Goal: Obtain resource: Obtain resource

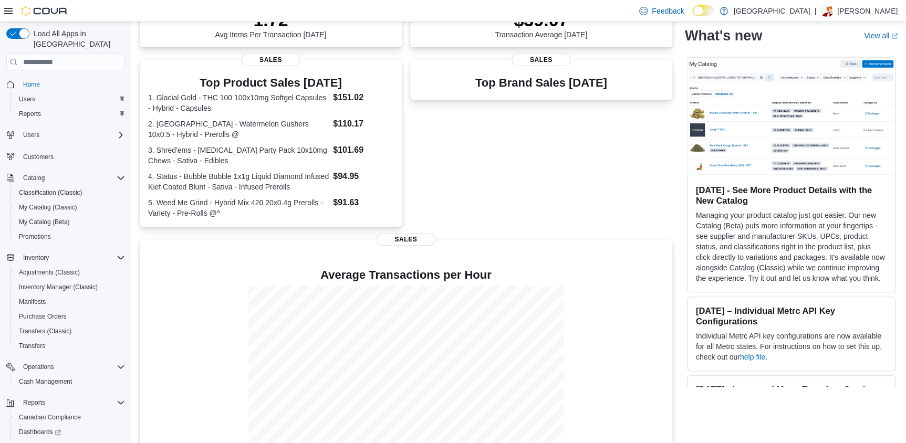
scroll to position [191, 0]
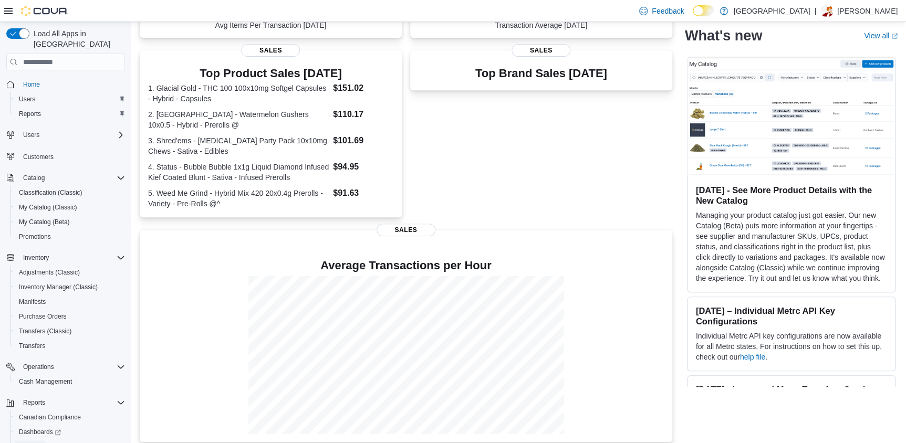
click at [44, 441] on link "Reports" at bounding box center [30, 447] width 30 height 13
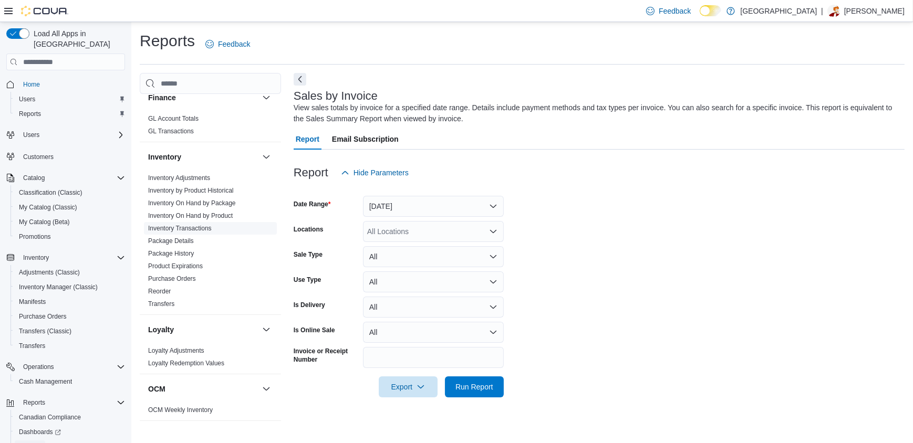
scroll to position [286, 0]
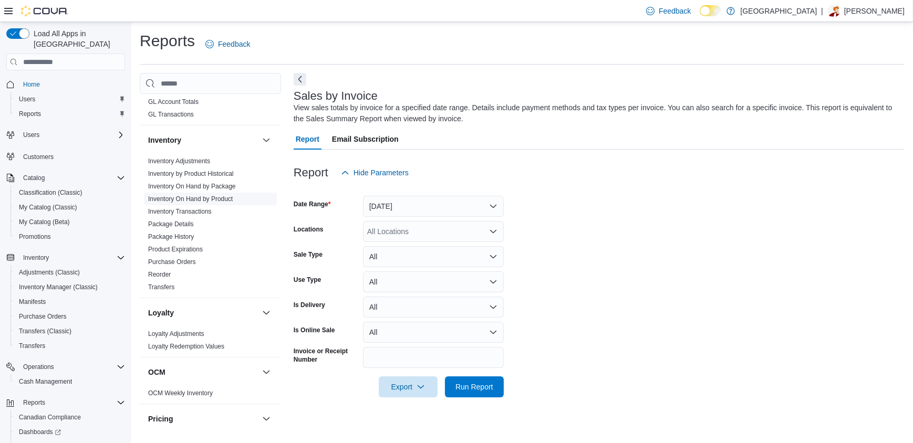
click at [207, 198] on link "Inventory On Hand by Product" at bounding box center [190, 198] width 85 height 7
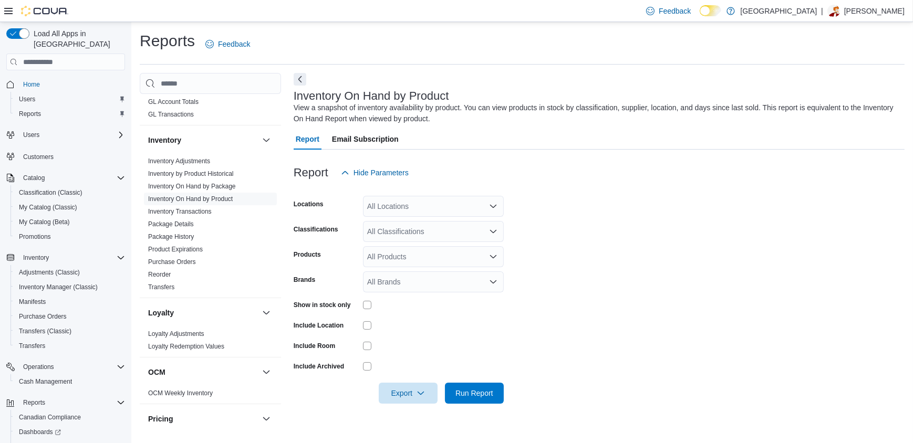
click at [463, 214] on div "All Locations" at bounding box center [433, 206] width 141 height 21
click at [402, 250] on span "[PERSON_NAME]" at bounding box center [416, 254] width 60 height 11
click at [484, 331] on div at bounding box center [433, 325] width 141 height 16
click at [411, 227] on div "All Classifications" at bounding box center [433, 231] width 141 height 21
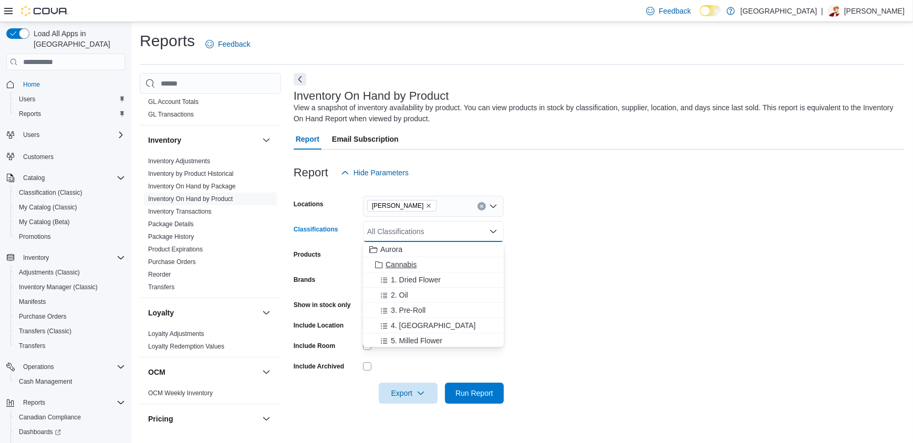
click at [403, 267] on span "Cannabis" at bounding box center [401, 264] width 31 height 11
click at [614, 264] on form "Locations Aurora Cannabis Classifications Cannabis Combo box. Selected. Cannabi…" at bounding box center [599, 293] width 611 height 221
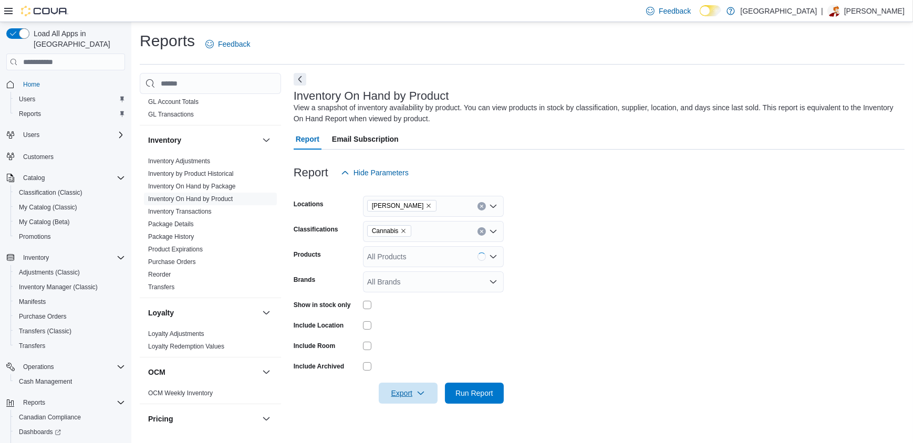
drag, startPoint x: 401, startPoint y: 403, endPoint x: 417, endPoint y: 382, distance: 26.2
click at [401, 402] on span "Export" at bounding box center [408, 393] width 46 height 21
click at [415, 334] on button "Export to Excel" at bounding box center [410, 329] width 60 height 21
